Goal: Find specific page/section: Find specific page/section

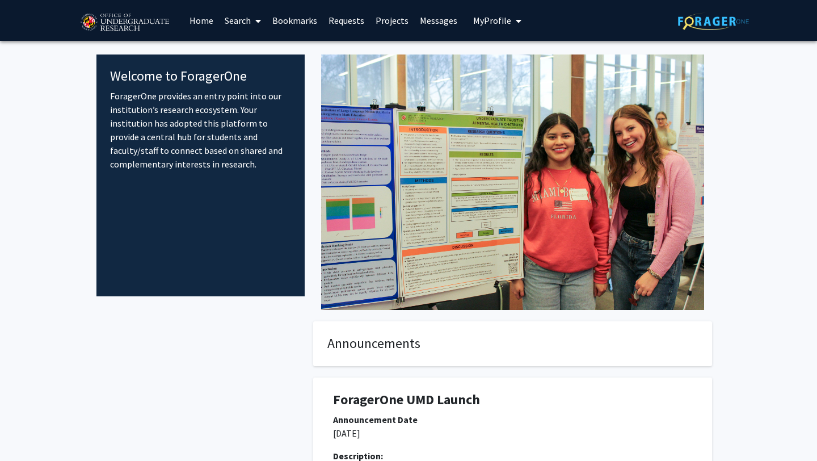
click at [306, 20] on link "Bookmarks" at bounding box center [295, 21] width 56 height 40
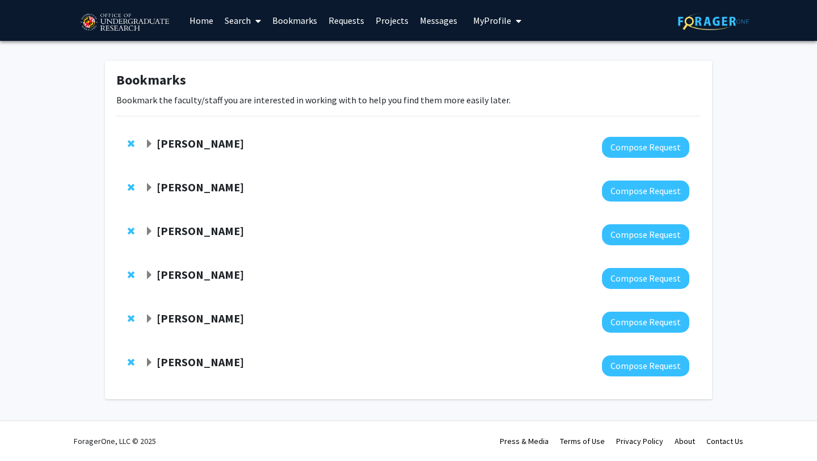
click at [246, 17] on link "Search" at bounding box center [243, 21] width 48 height 40
click at [259, 56] on span "Faculty/Staff" at bounding box center [260, 52] width 83 height 23
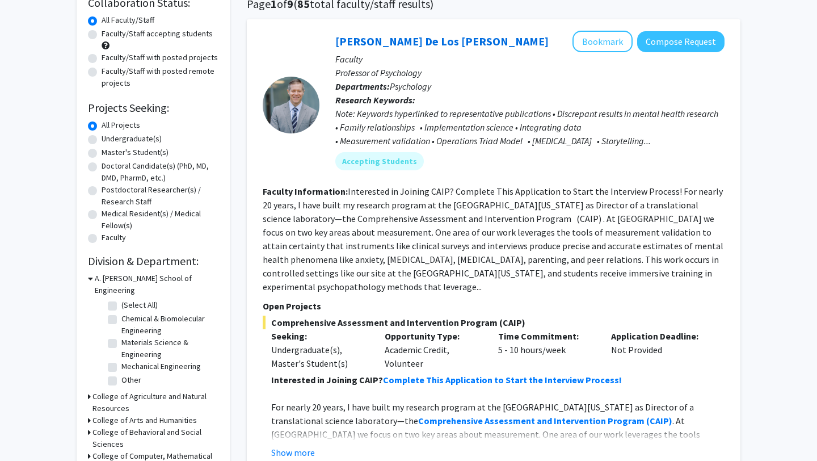
scroll to position [98, 0]
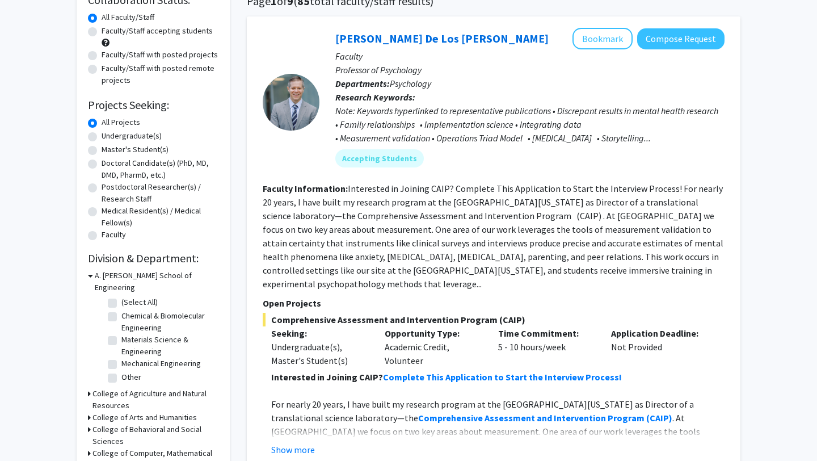
click at [161, 32] on label "Faculty/Staff accepting students" at bounding box center [157, 31] width 111 height 12
click at [109, 32] on input "Faculty/Staff accepting students" at bounding box center [105, 28] width 7 height 7
radio input "true"
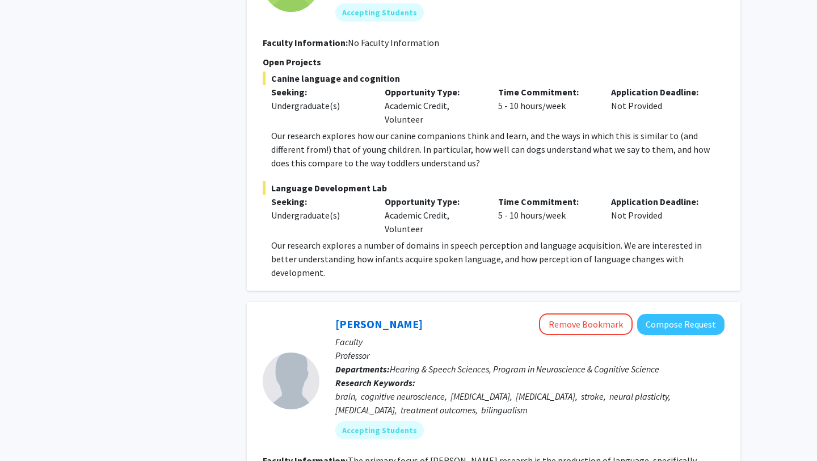
scroll to position [4861, 0]
